Goal: Find contact information: Find contact information

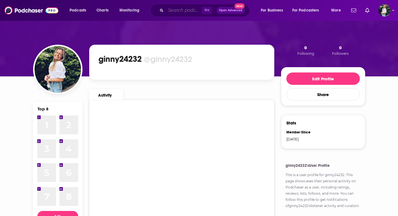
click at [180, 7] on input "Search podcasts, credits, & more..." at bounding box center [184, 10] width 36 height 9
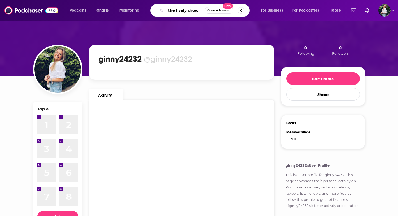
type input "the lively show"
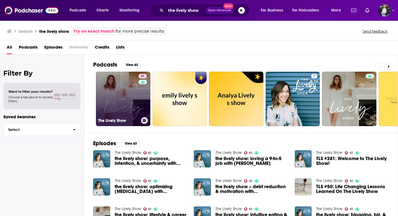
click at [131, 92] on link "61 The Lively Show" at bounding box center [123, 99] width 54 height 54
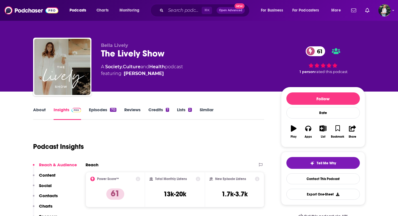
click at [42, 110] on link "About" at bounding box center [39, 113] width 13 height 13
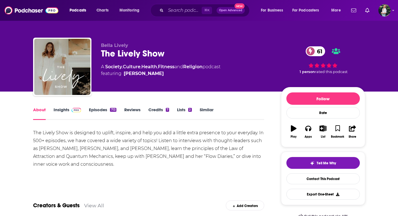
click at [203, 109] on link "Similar" at bounding box center [207, 113] width 14 height 13
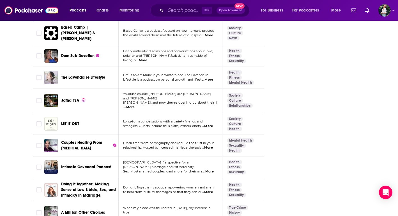
scroll to position [948, 0]
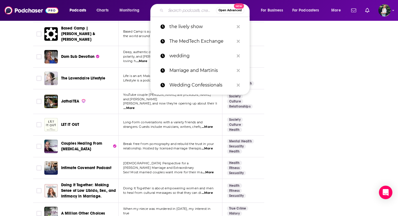
click at [183, 11] on input "Search podcasts, credits, & more..." at bounding box center [191, 10] width 50 height 9
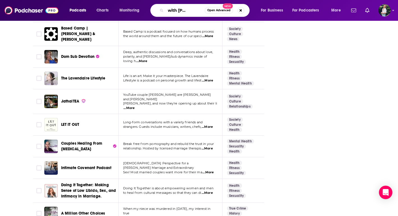
type input "aspire with [PERSON_NAME]"
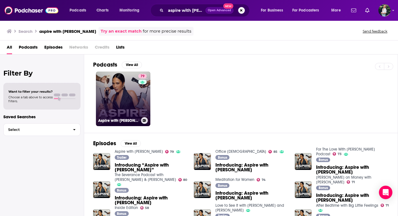
click at [131, 90] on link "79 Aspire with [PERSON_NAME]" at bounding box center [123, 99] width 54 height 54
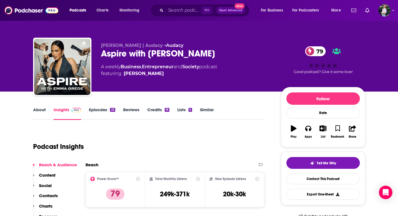
click at [203, 110] on link "Similar" at bounding box center [207, 113] width 14 height 13
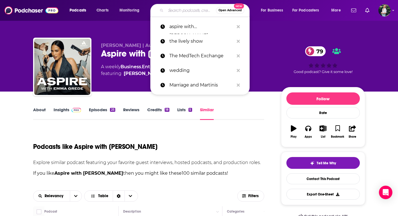
click at [185, 11] on input "Search podcasts, credits, & more..." at bounding box center [191, 10] width 50 height 9
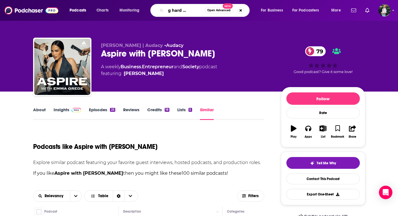
scroll to position [0, 18]
type input "working hard with [PERSON_NAME]"
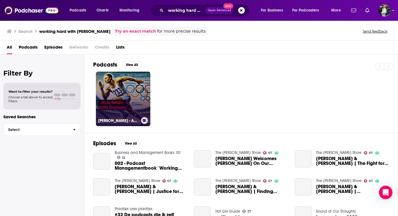
click at [134, 101] on link "[PERSON_NAME] - Audio Biography" at bounding box center [123, 99] width 54 height 54
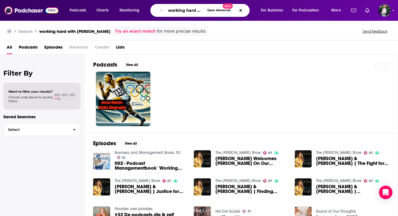
click at [193, 8] on input "working hard with [PERSON_NAME]" at bounding box center [185, 10] width 39 height 9
drag, startPoint x: 198, startPoint y: 10, endPoint x: 254, endPoint y: 13, distance: 56.0
click at [254, 13] on div "working hard with [PERSON_NAME] Open Advanced New" at bounding box center [205, 10] width 99 height 13
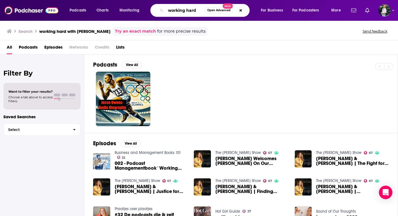
type input "working hard"
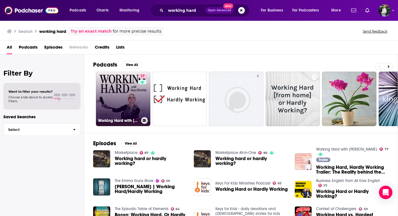
click at [138, 102] on div "77" at bounding box center [143, 95] width 10 height 43
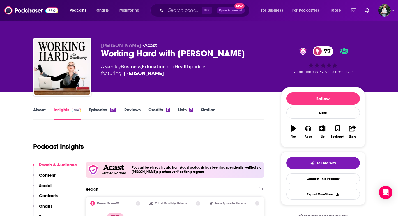
click at [41, 110] on link "About" at bounding box center [39, 113] width 13 height 13
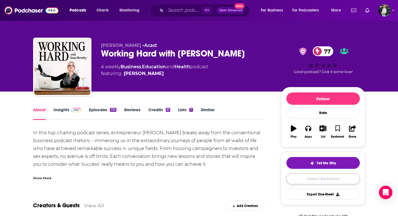
click at [307, 176] on link "Contact This Podcast" at bounding box center [324, 178] width 74 height 11
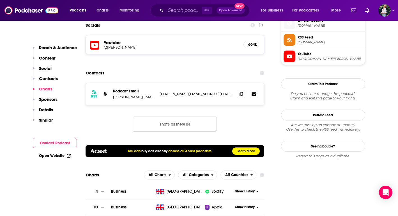
scroll to position [507, 0]
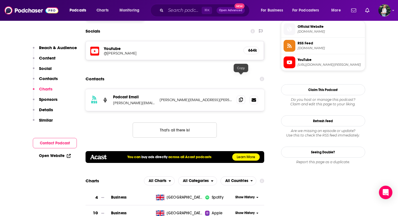
click at [241, 97] on icon at bounding box center [241, 99] width 4 height 4
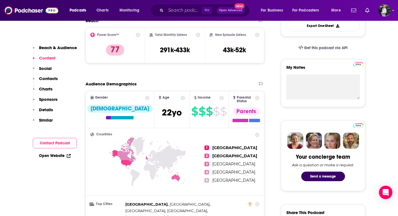
scroll to position [0, 0]
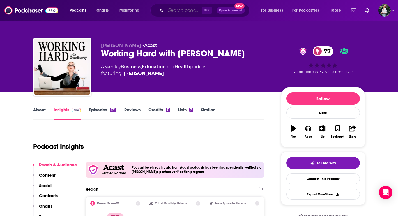
click at [184, 8] on input "Search podcasts, credits, & more..." at bounding box center [184, 10] width 36 height 9
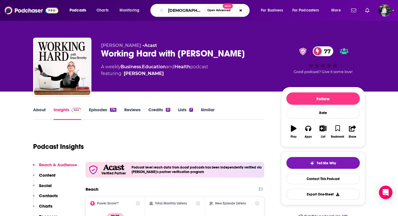
type input "[DEMOGRAPHIC_DATA] who launch"
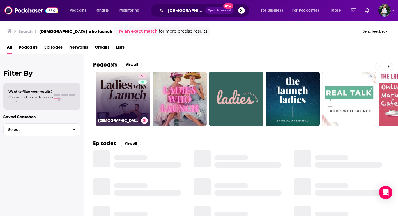
click at [123, 101] on link "68 [DEMOGRAPHIC_DATA] Who Launch" at bounding box center [123, 99] width 54 height 54
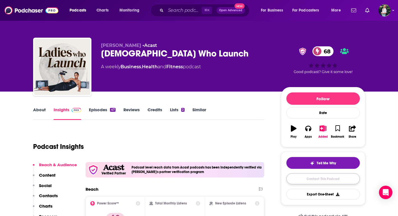
click at [296, 178] on link "Contact This Podcast" at bounding box center [324, 178] width 74 height 11
